Goal: Find specific page/section: Find specific page/section

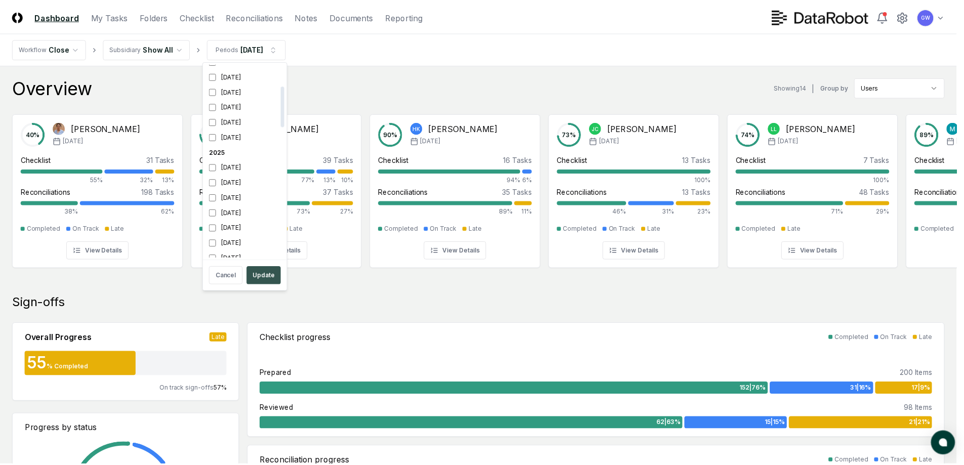
scroll to position [109, 0]
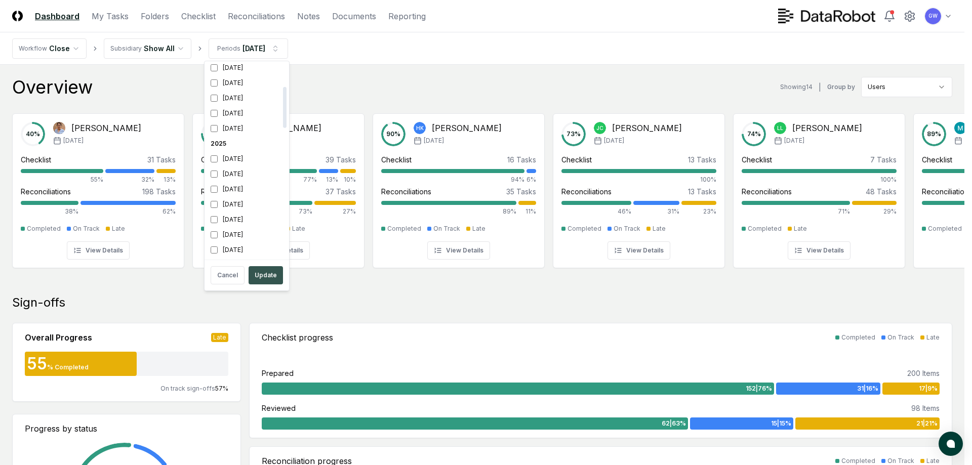
click at [262, 275] on button "Update" at bounding box center [265, 275] width 34 height 18
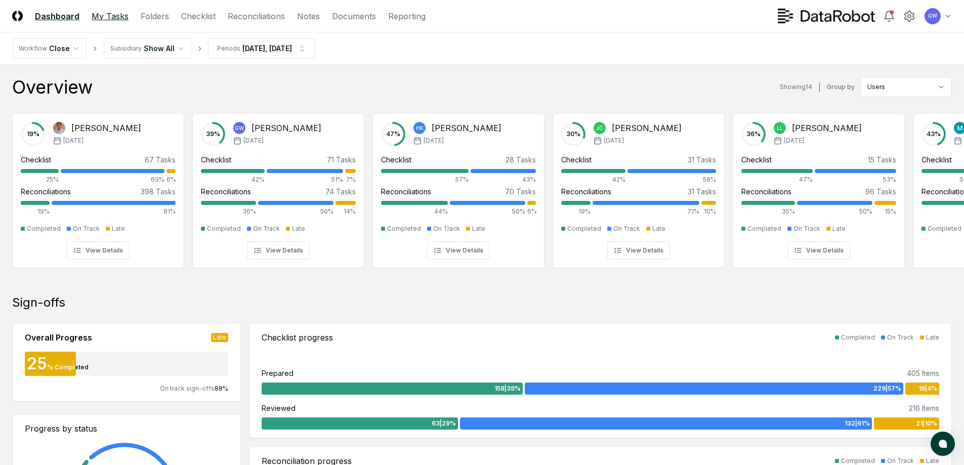
click at [104, 14] on link "My Tasks" at bounding box center [110, 16] width 37 height 12
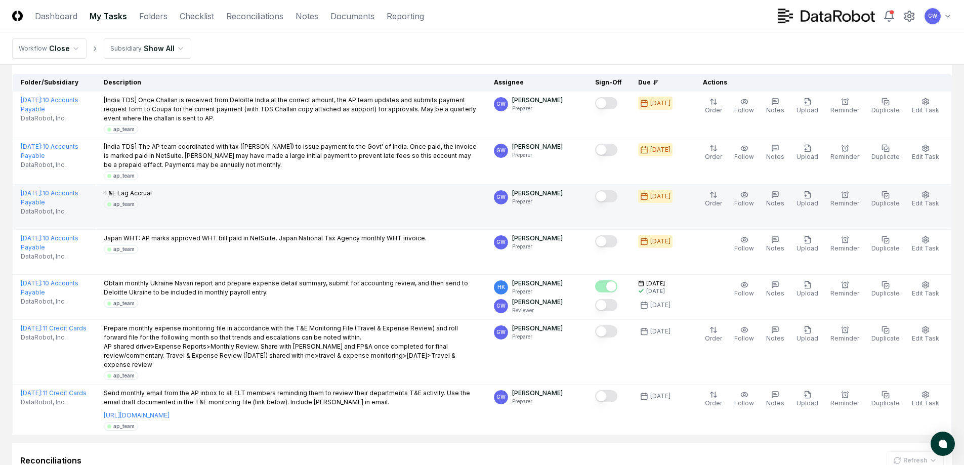
scroll to position [101, 0]
